Goal: Navigation & Orientation: Find specific page/section

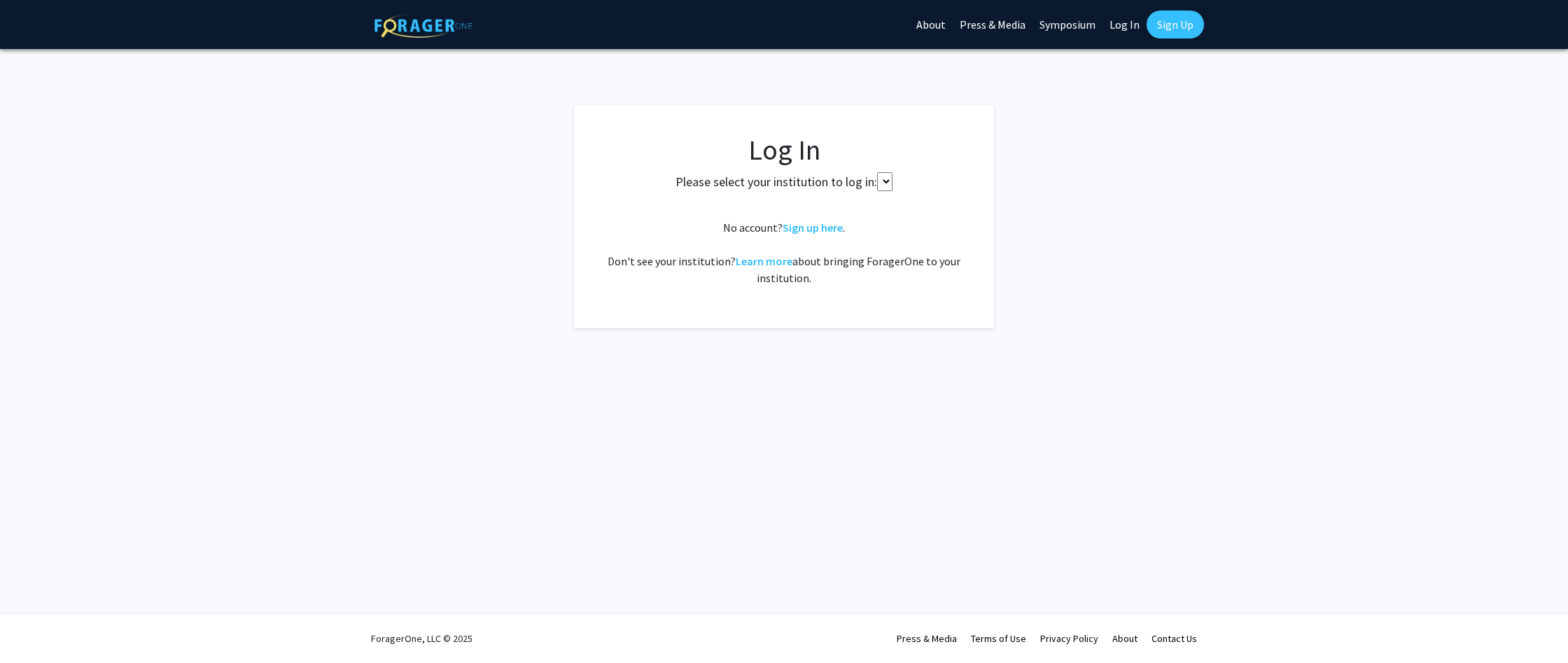
select select
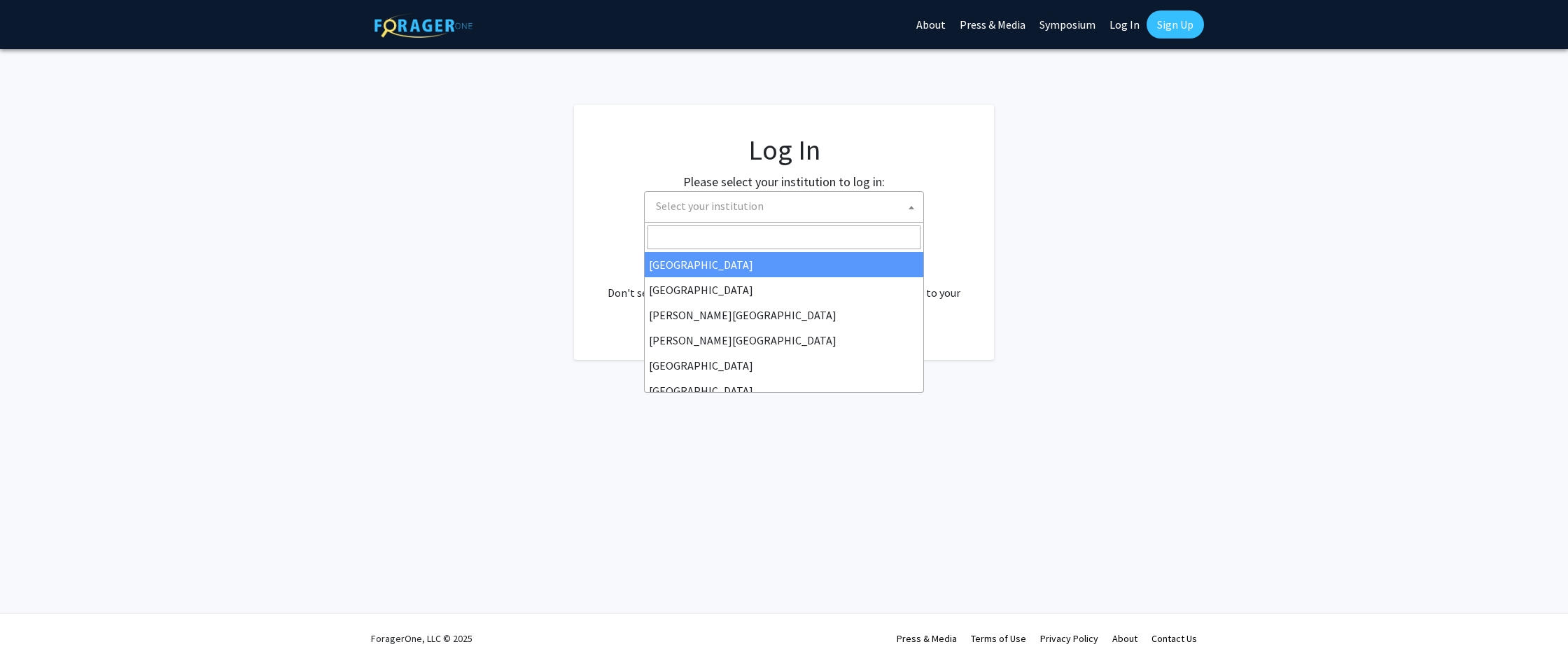
click at [792, 216] on span "Select your institution" at bounding box center [787, 206] width 273 height 29
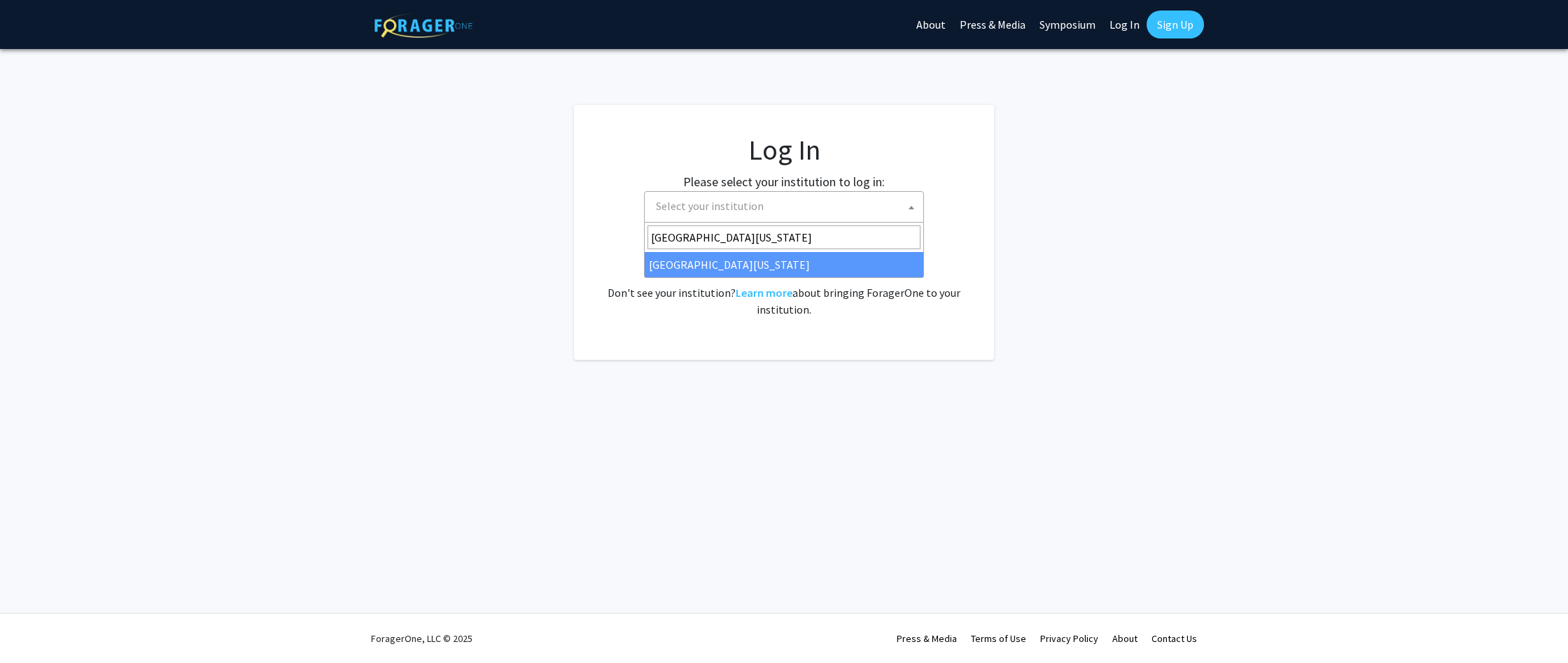
type input "[GEOGRAPHIC_DATA][US_STATE]"
select select "31"
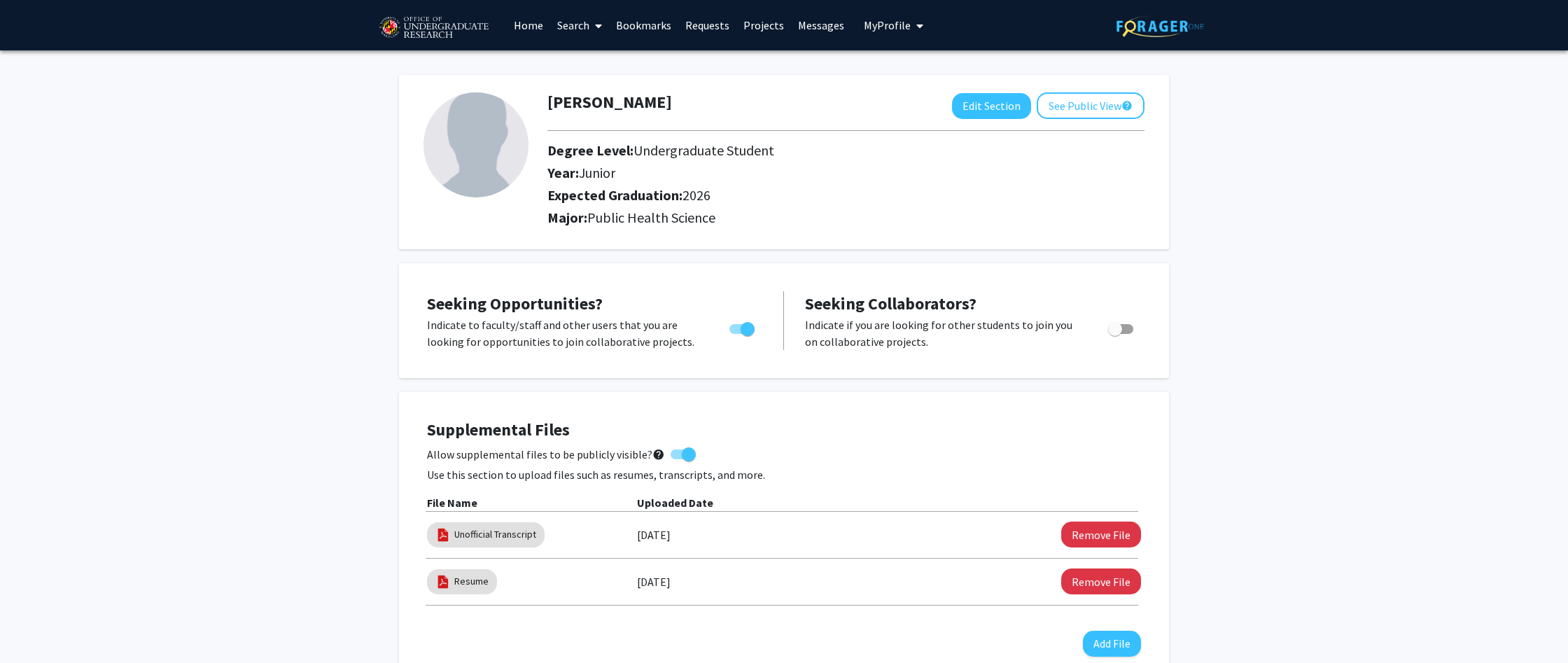
click at [590, 30] on span at bounding box center [595, 26] width 12 height 49
click at [650, 27] on link "Bookmarks" at bounding box center [644, 25] width 69 height 49
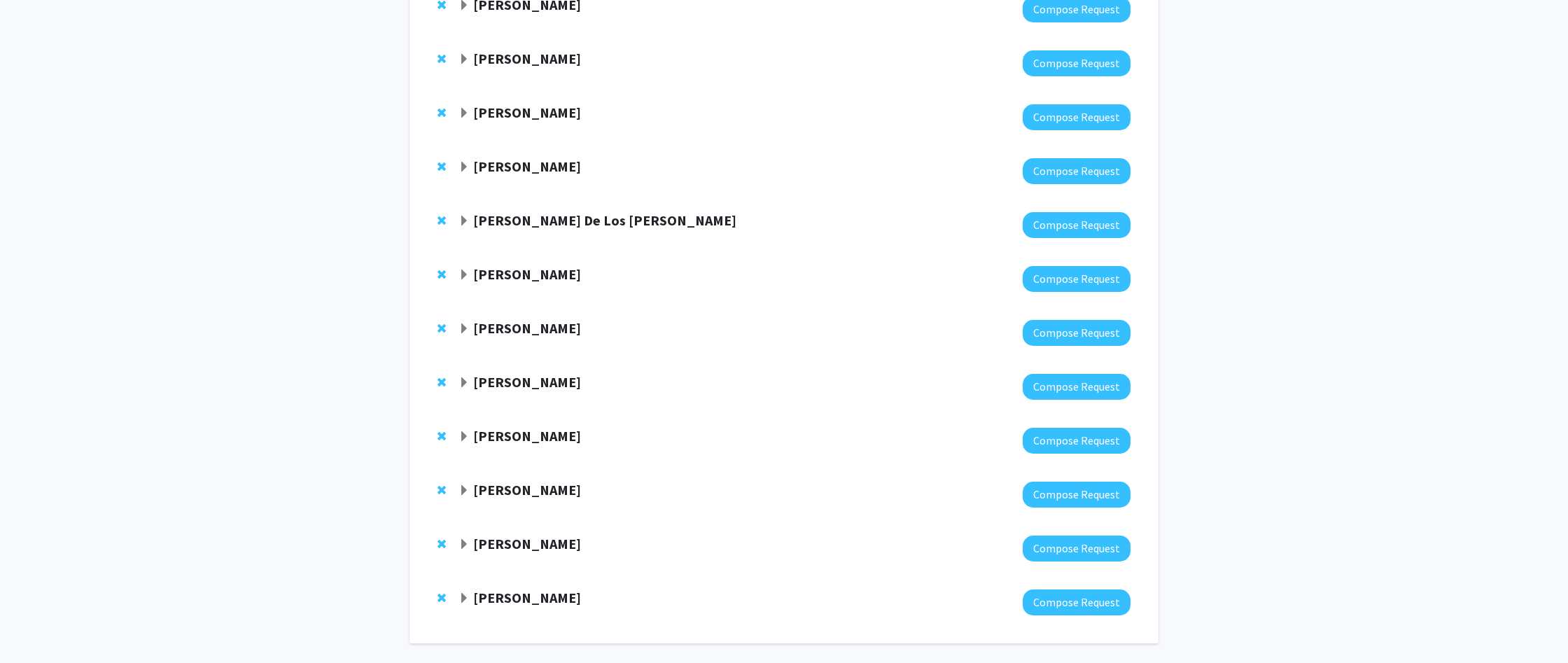
scroll to position [226, 0]
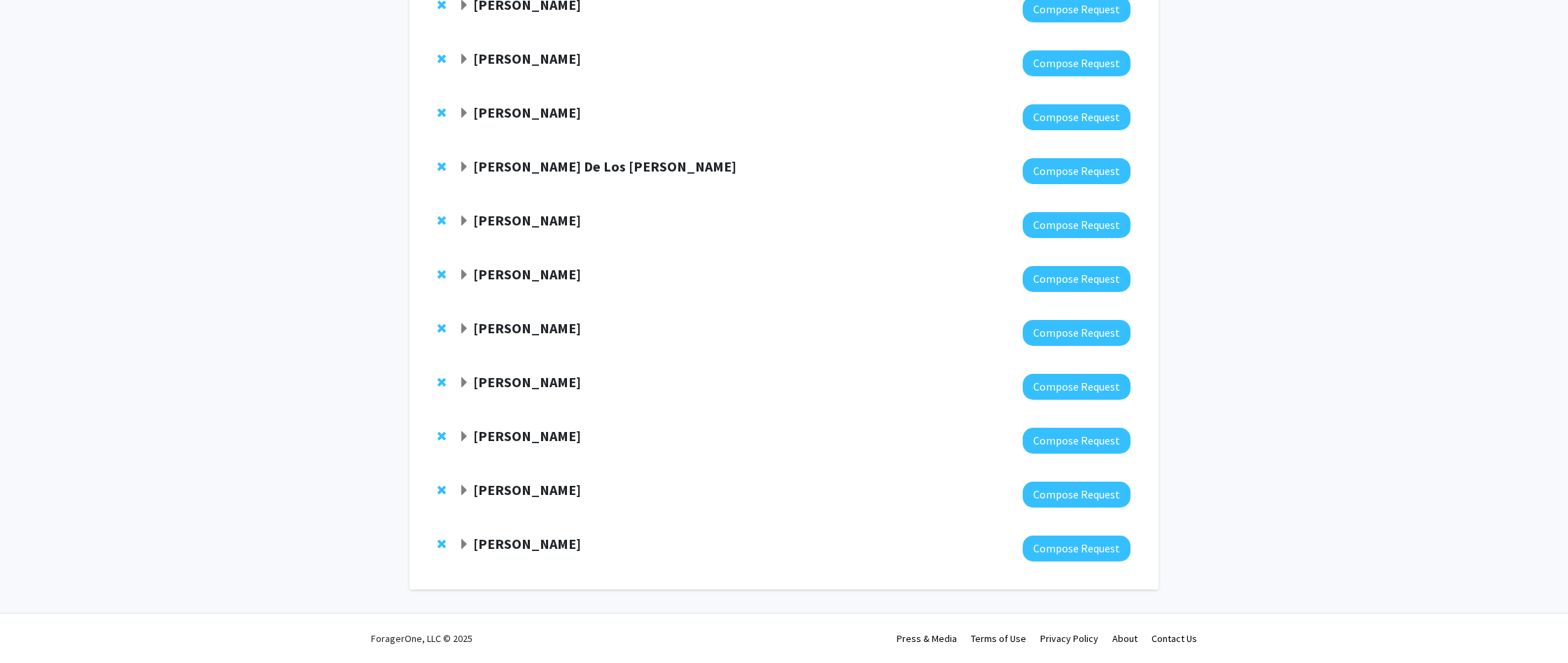
click at [464, 223] on span "Expand Joseph Dien Bookmark" at bounding box center [463, 221] width 11 height 11
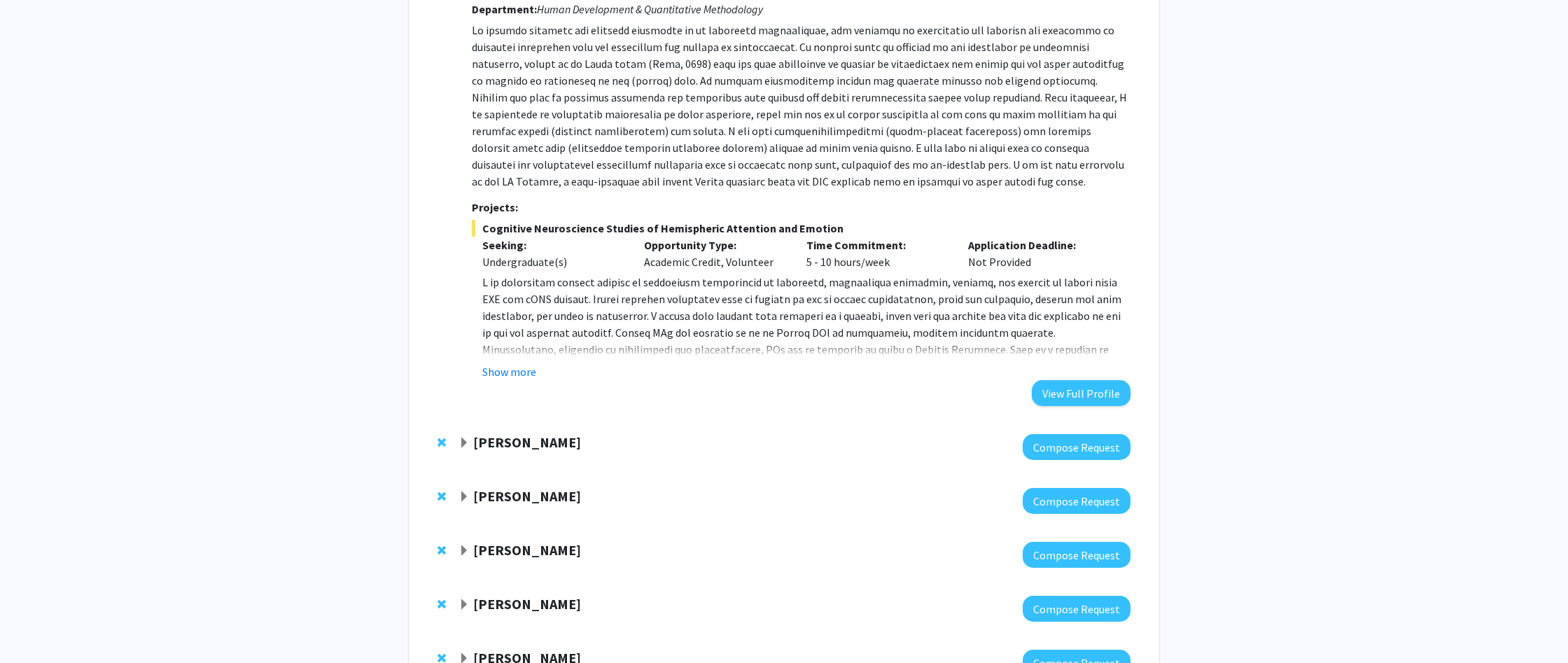
scroll to position [471, 0]
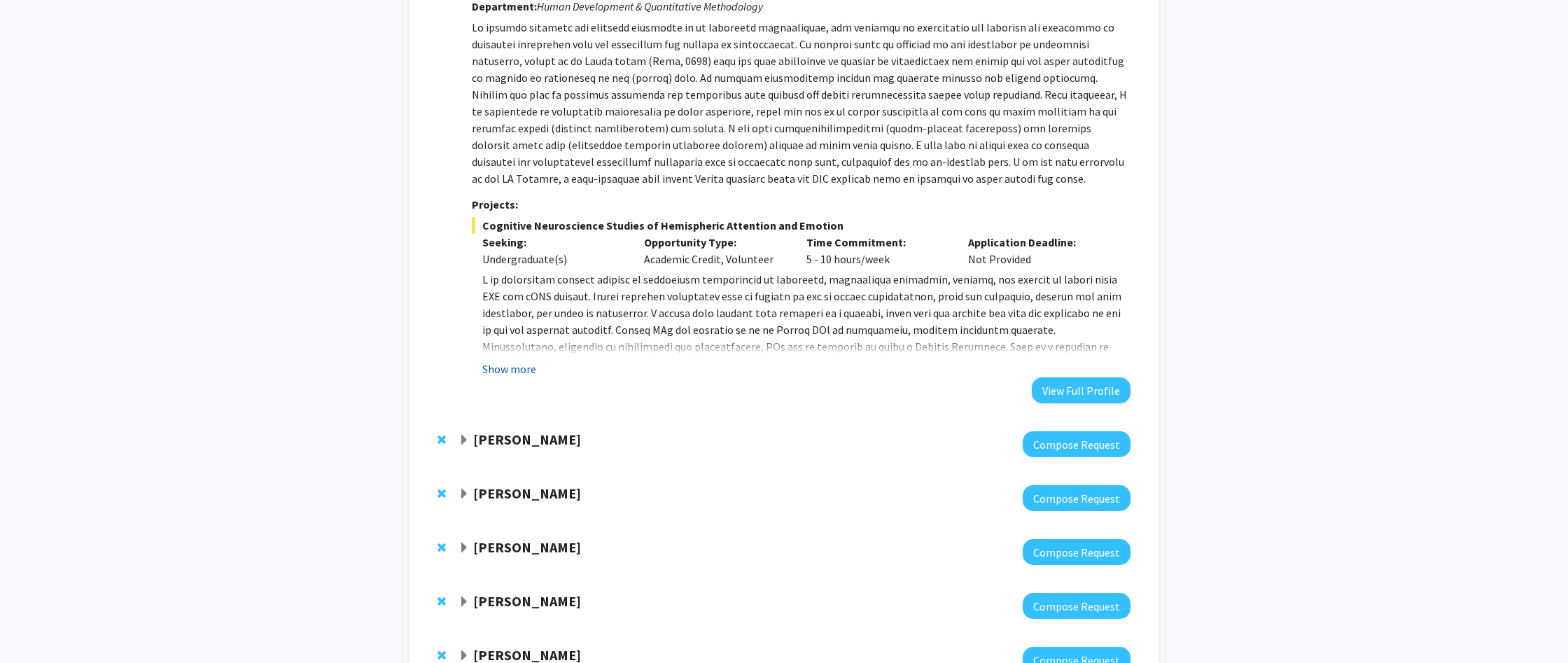
click at [507, 375] on button "Show more" at bounding box center [509, 369] width 54 height 17
